Goal: Information Seeking & Learning: Learn about a topic

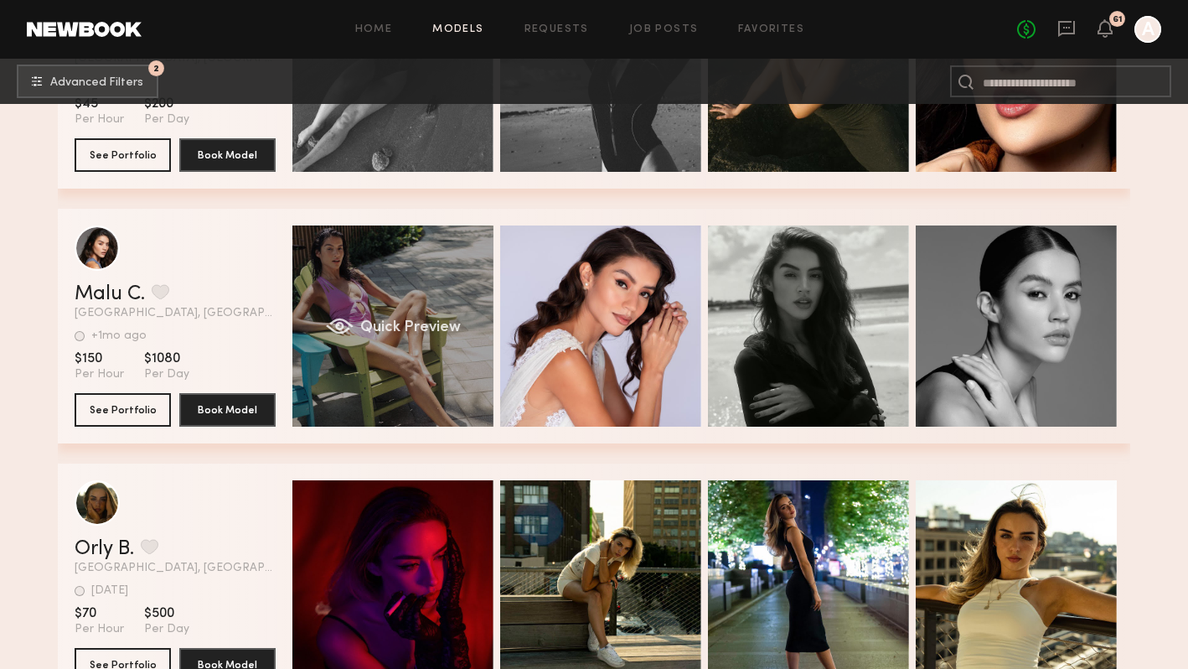
scroll to position [25153, 0]
click at [401, 255] on div "Quick Preview" at bounding box center [393, 325] width 201 height 201
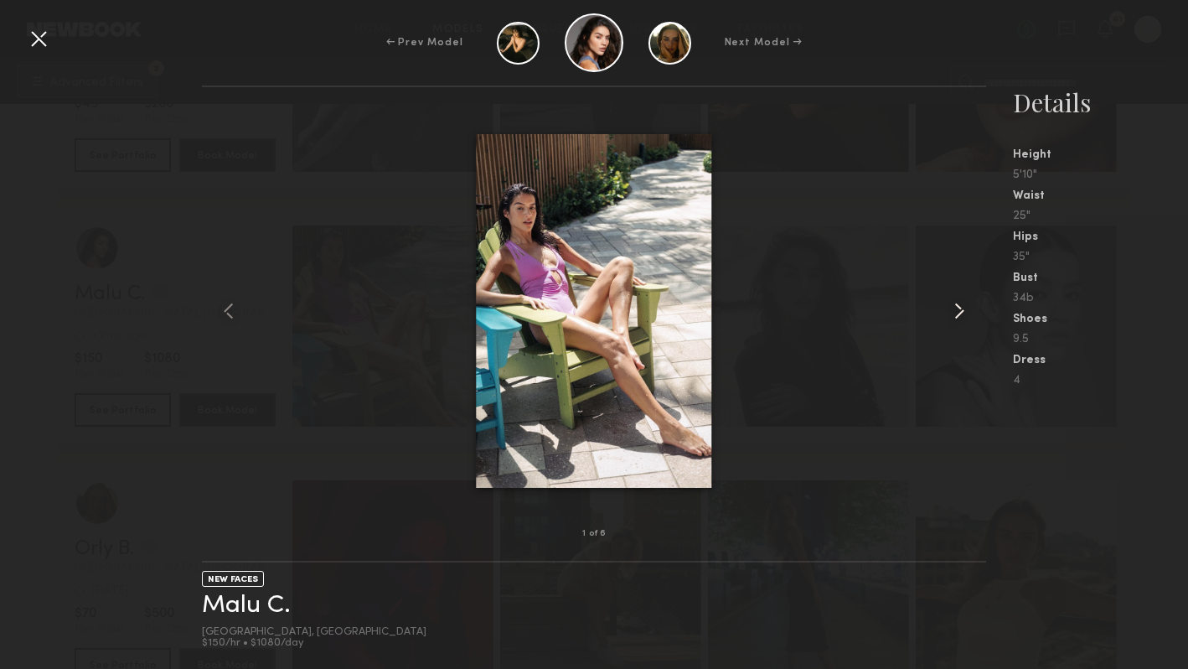
click at [962, 314] on common-icon at bounding box center [959, 311] width 27 height 27
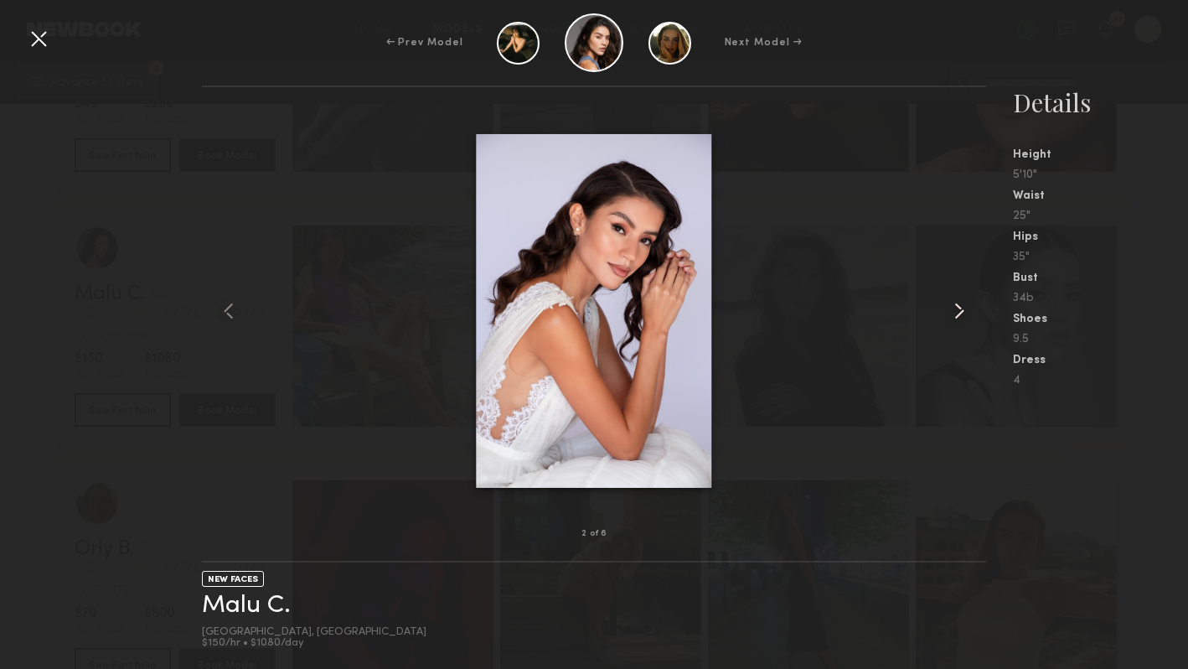
click at [962, 314] on common-icon at bounding box center [959, 311] width 27 height 27
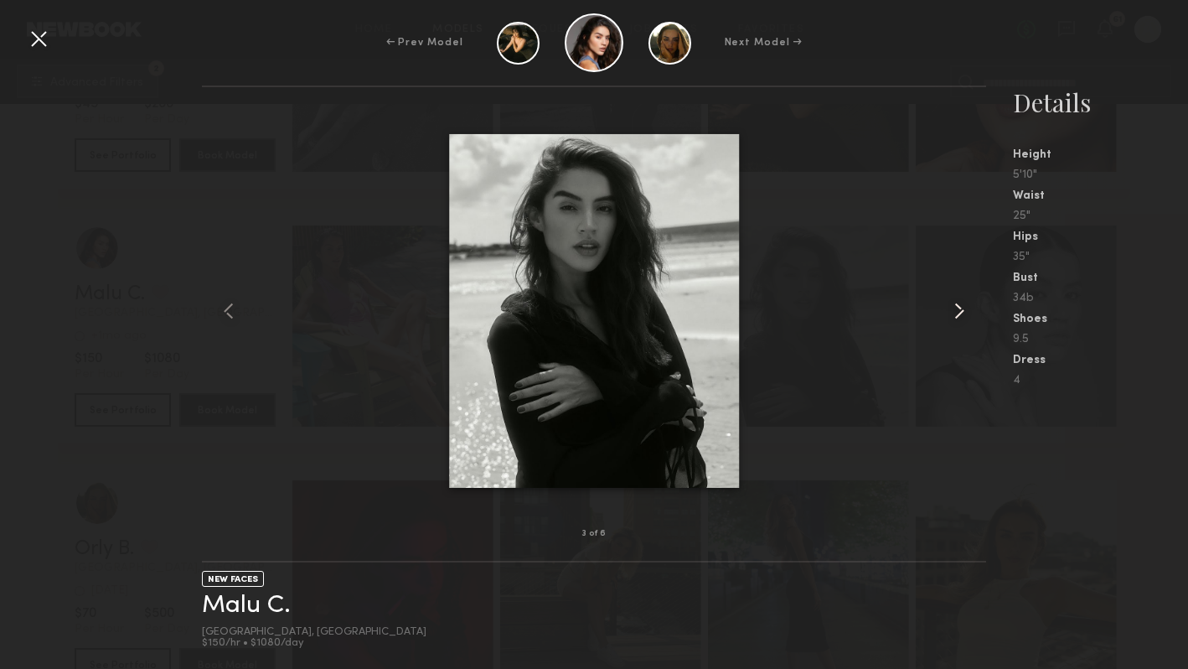
click at [962, 314] on common-icon at bounding box center [959, 311] width 27 height 27
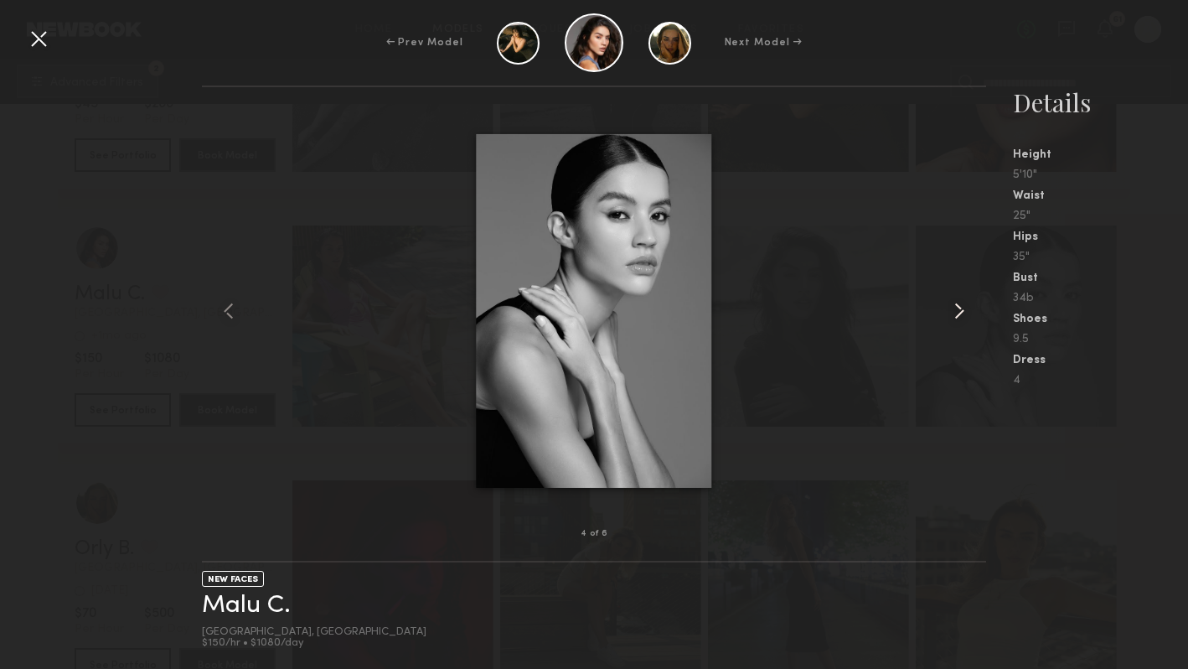
click at [962, 314] on common-icon at bounding box center [959, 311] width 27 height 27
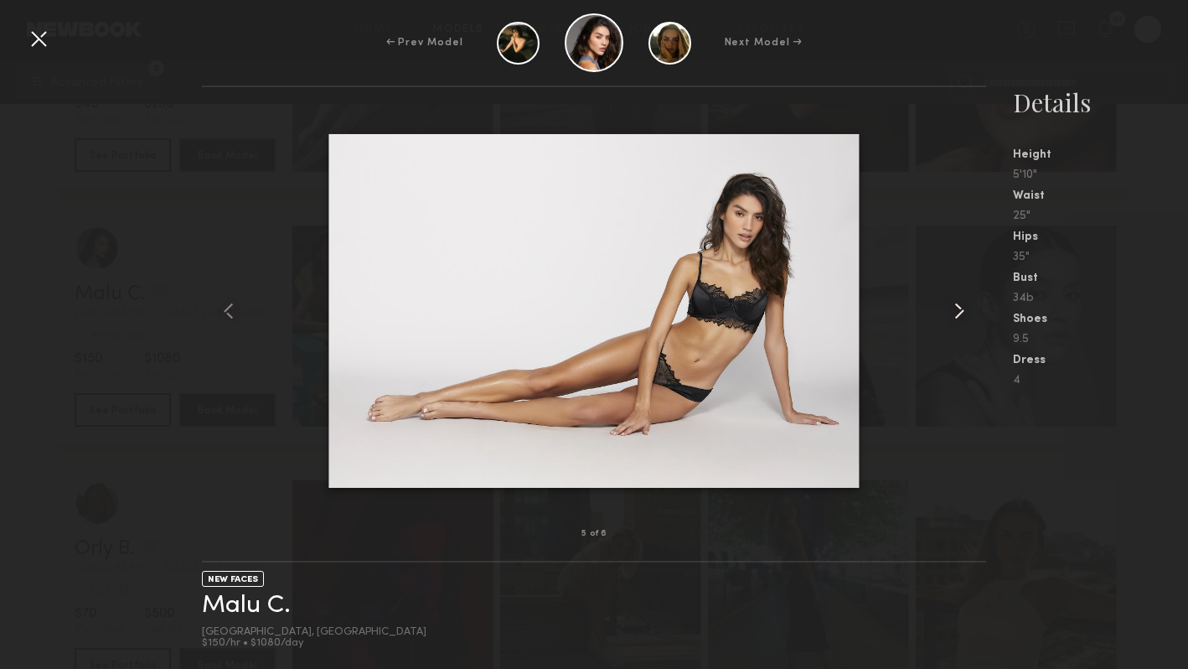
click at [962, 314] on common-icon at bounding box center [959, 311] width 27 height 27
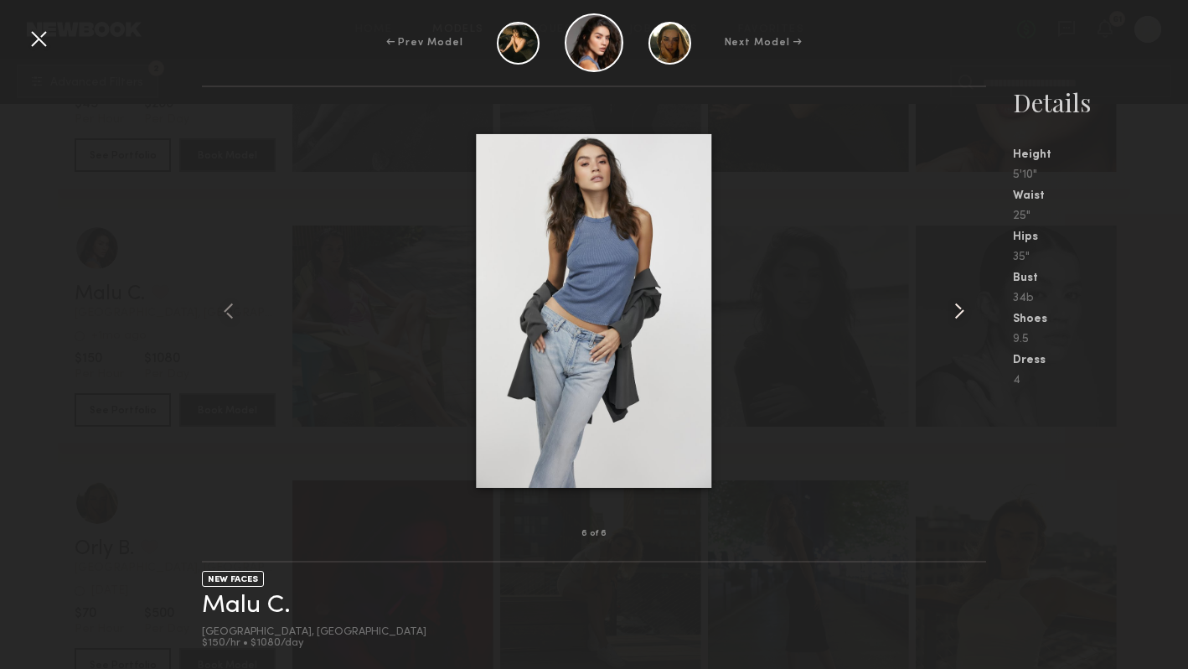
click at [962, 314] on common-icon at bounding box center [959, 311] width 27 height 27
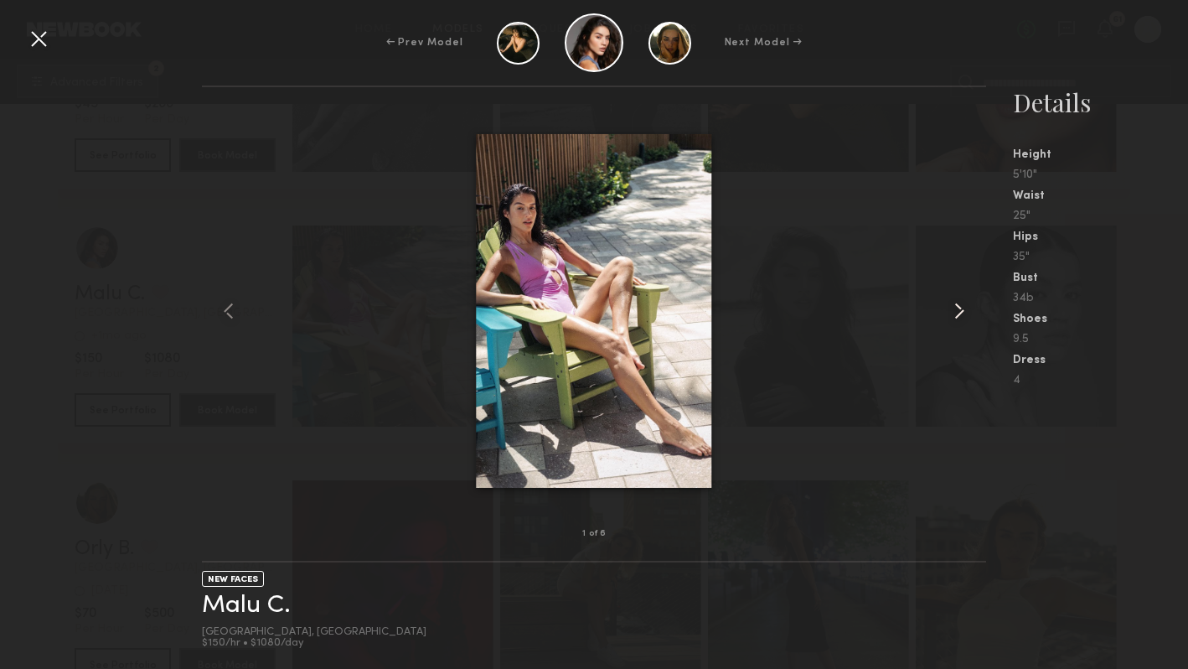
click at [962, 314] on common-icon at bounding box center [959, 311] width 27 height 27
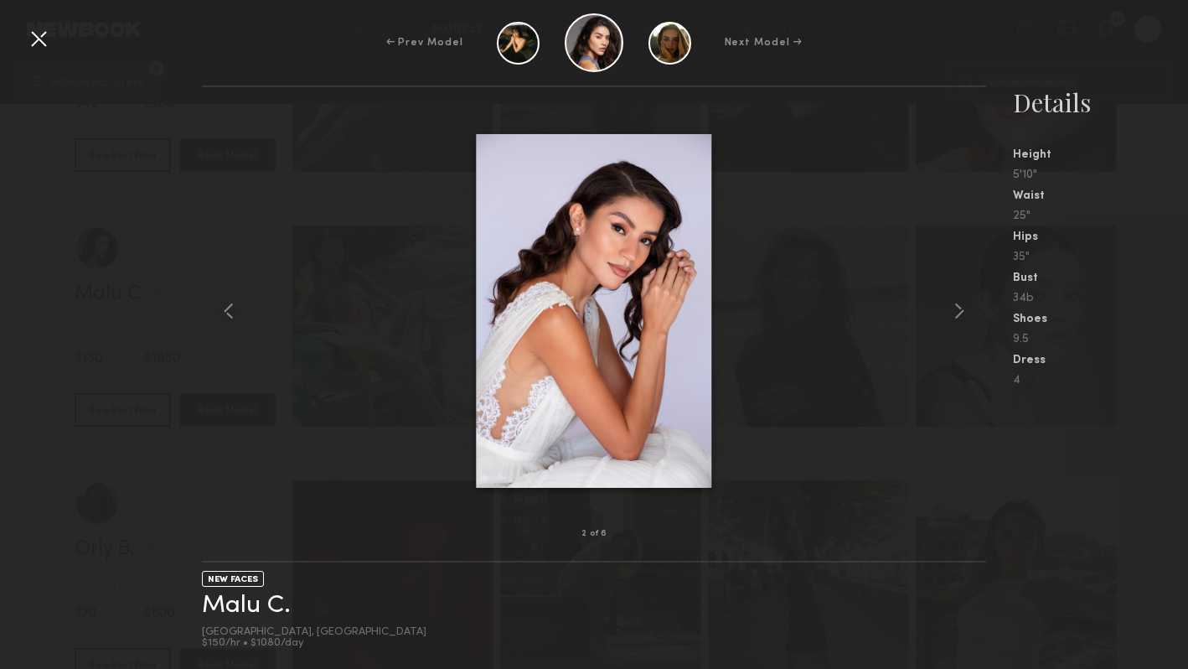
click at [32, 41] on div at bounding box center [38, 38] width 27 height 27
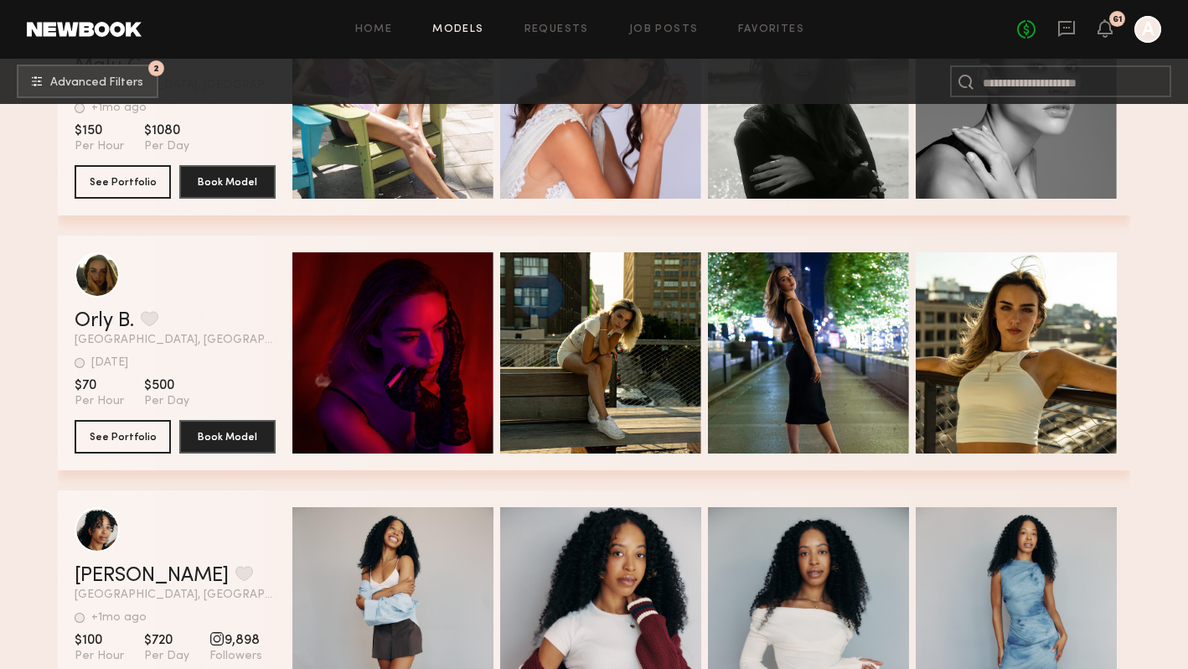
scroll to position [25383, 0]
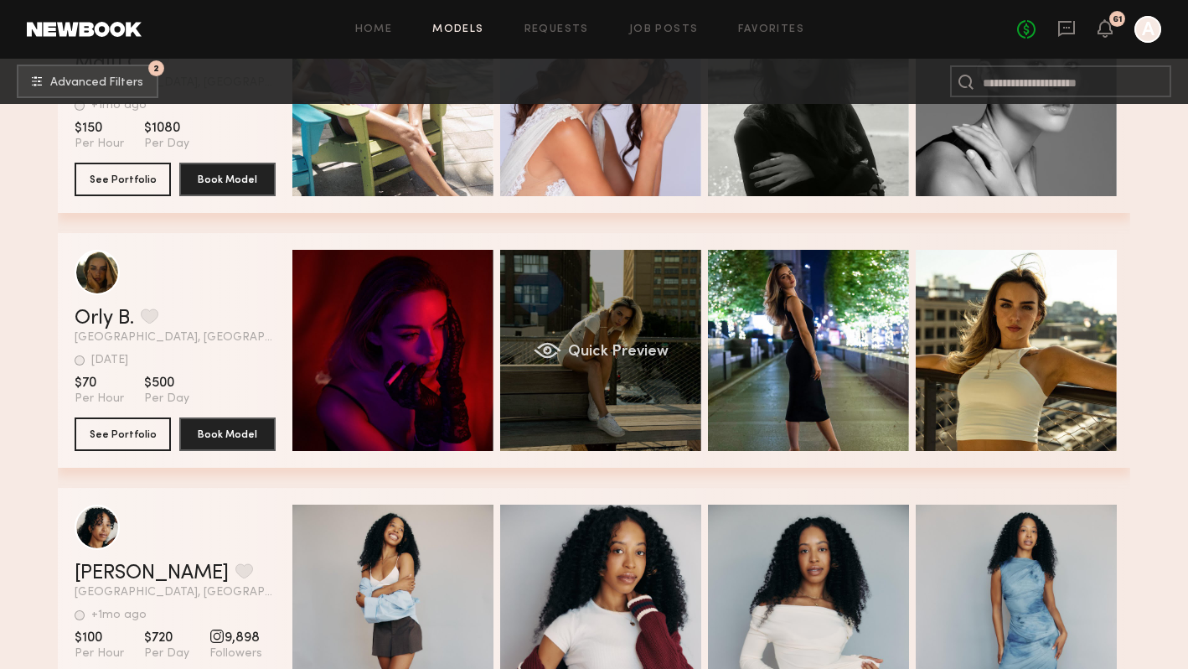
click at [609, 271] on div "Quick Preview" at bounding box center [600, 350] width 201 height 201
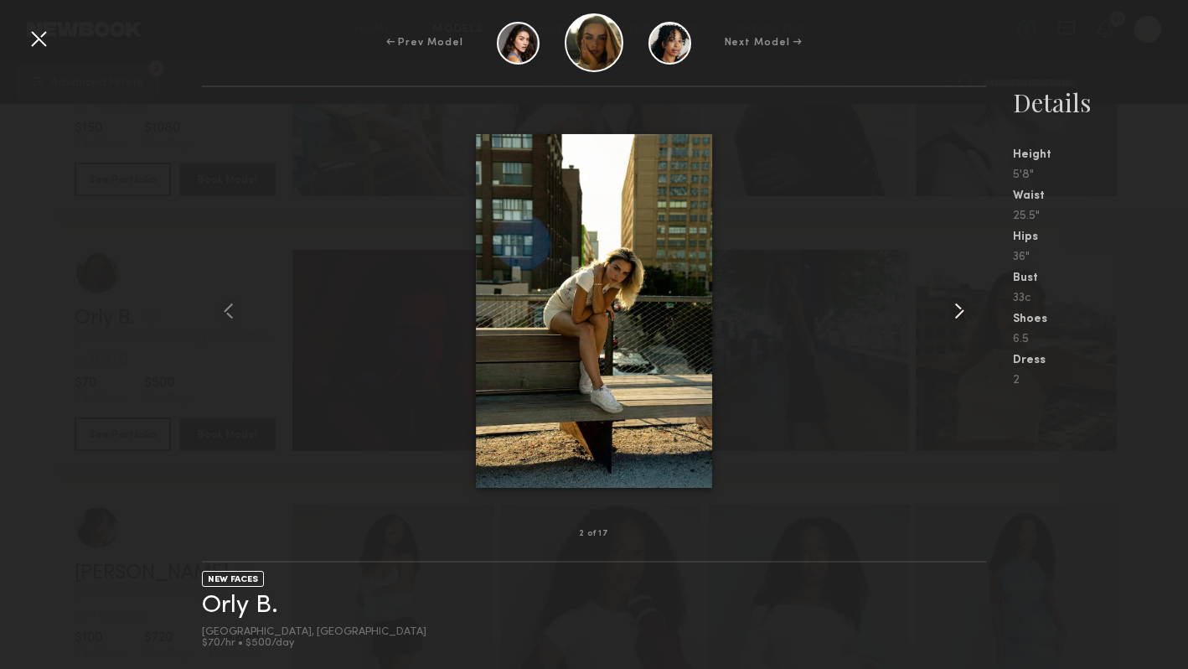
click at [953, 310] on common-icon at bounding box center [959, 311] width 27 height 27
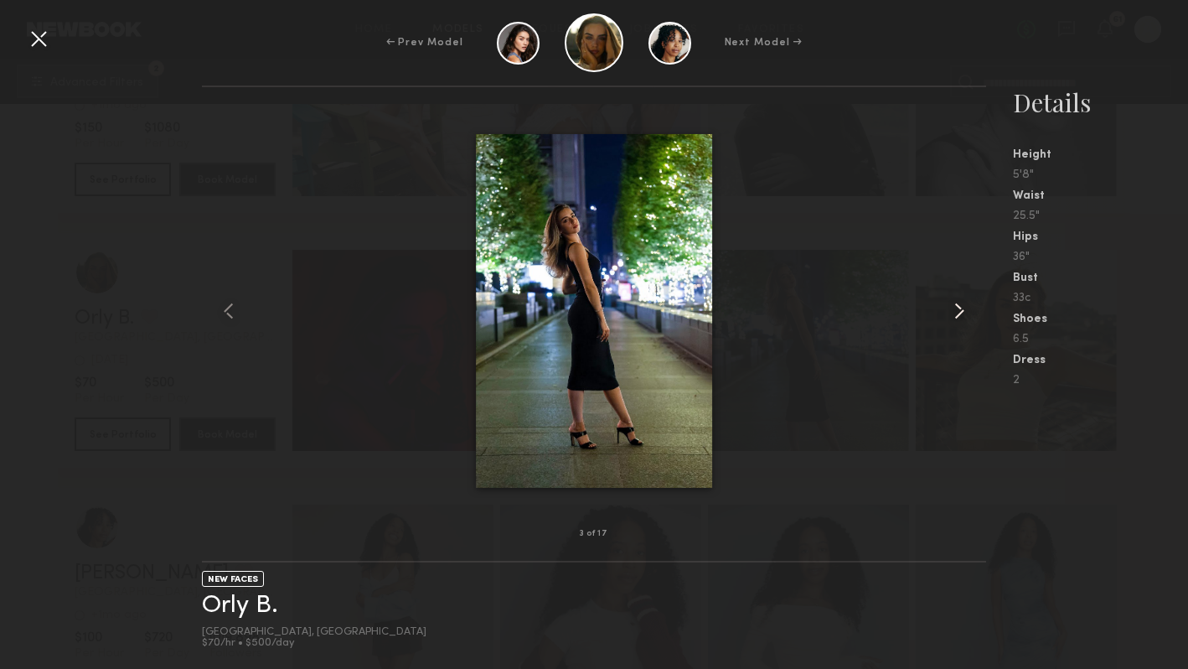
click at [953, 310] on common-icon at bounding box center [959, 311] width 27 height 27
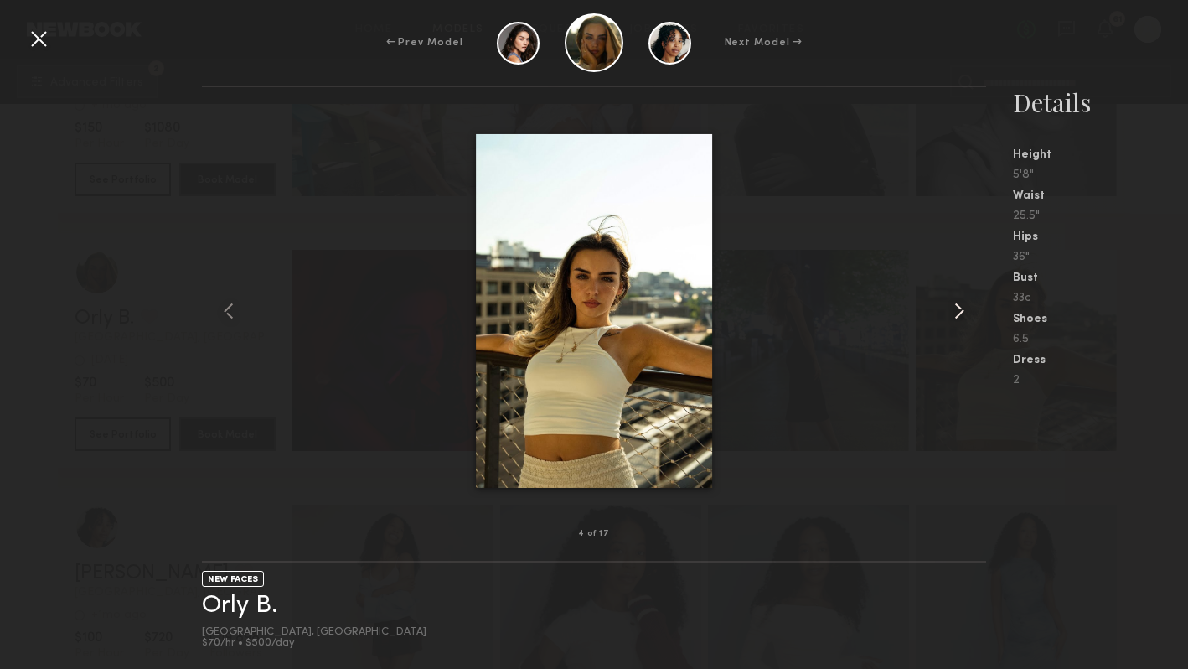
click at [953, 310] on common-icon at bounding box center [959, 311] width 27 height 27
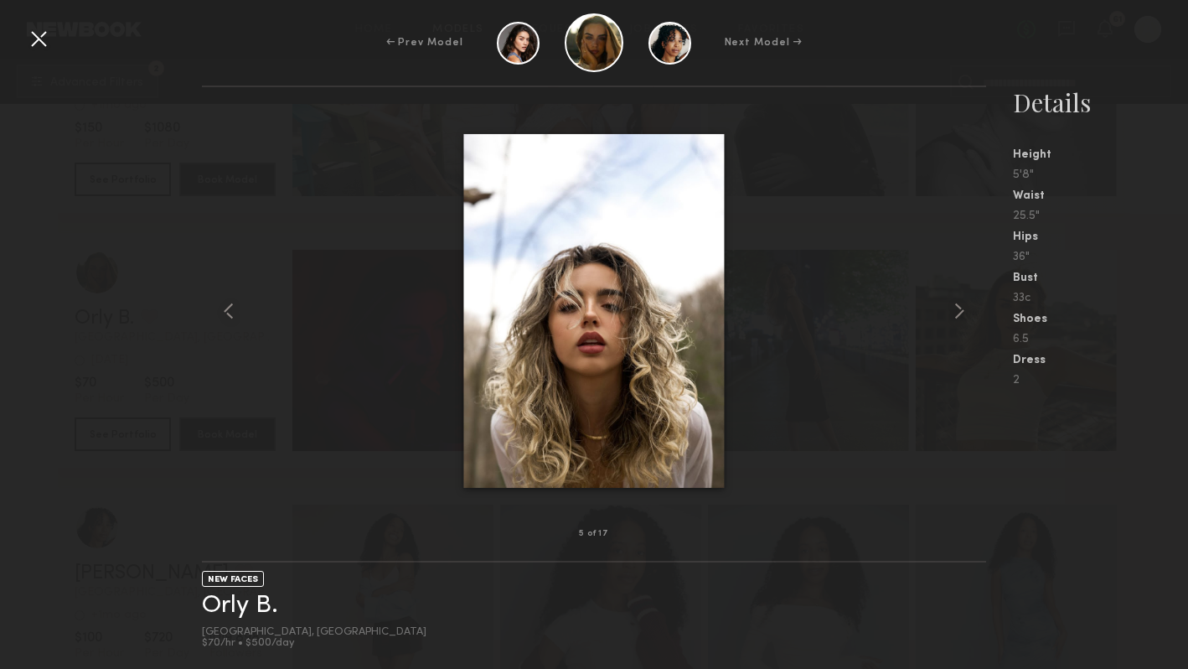
click at [286, 298] on div at bounding box center [594, 310] width 785 height 393
click at [34, 40] on div at bounding box center [38, 38] width 27 height 27
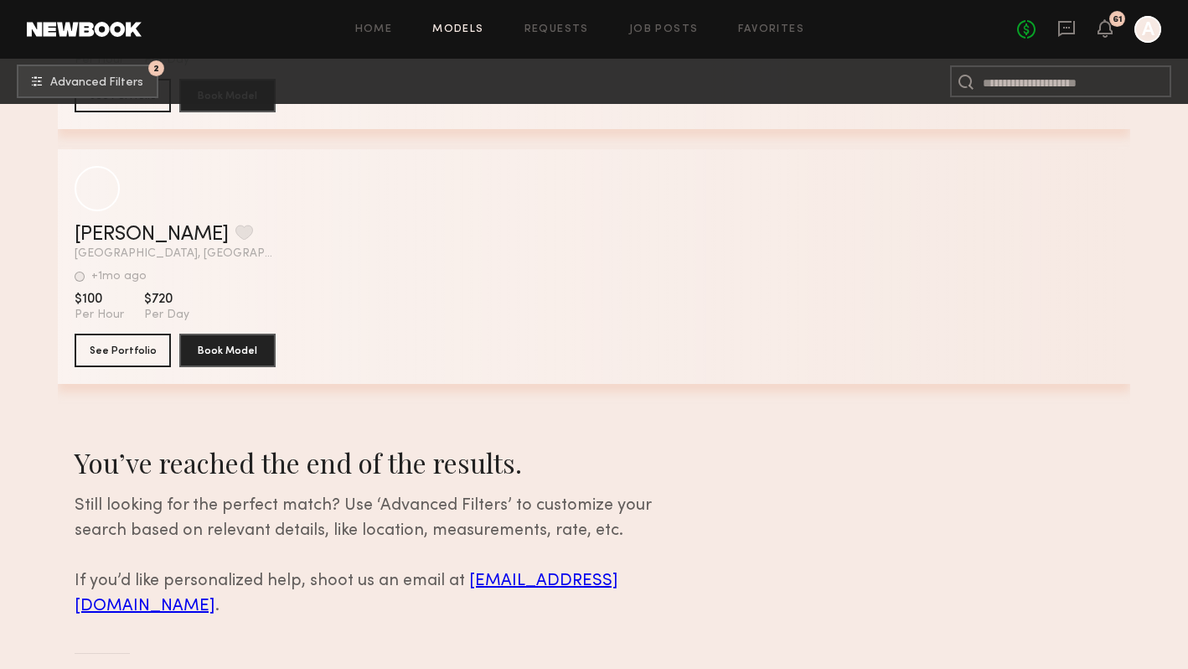
scroll to position [36330, 0]
